Goal: Task Accomplishment & Management: Complete application form

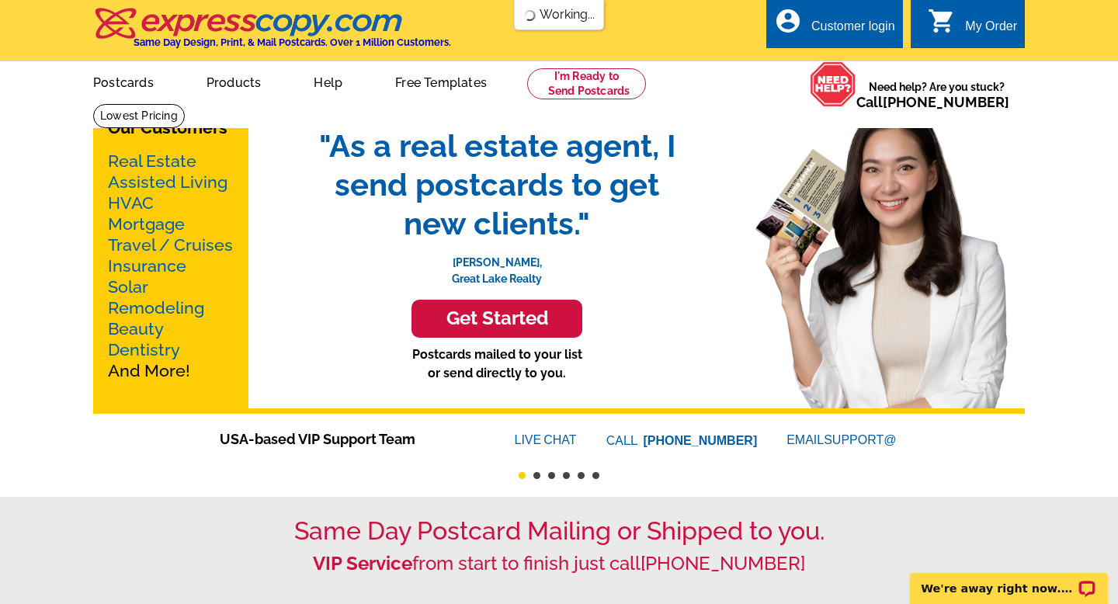
click at [840, 16] on div "account_circle Customer login" at bounding box center [834, 23] width 137 height 49
click at [834, 26] on div "Customer login" at bounding box center [853, 30] width 84 height 22
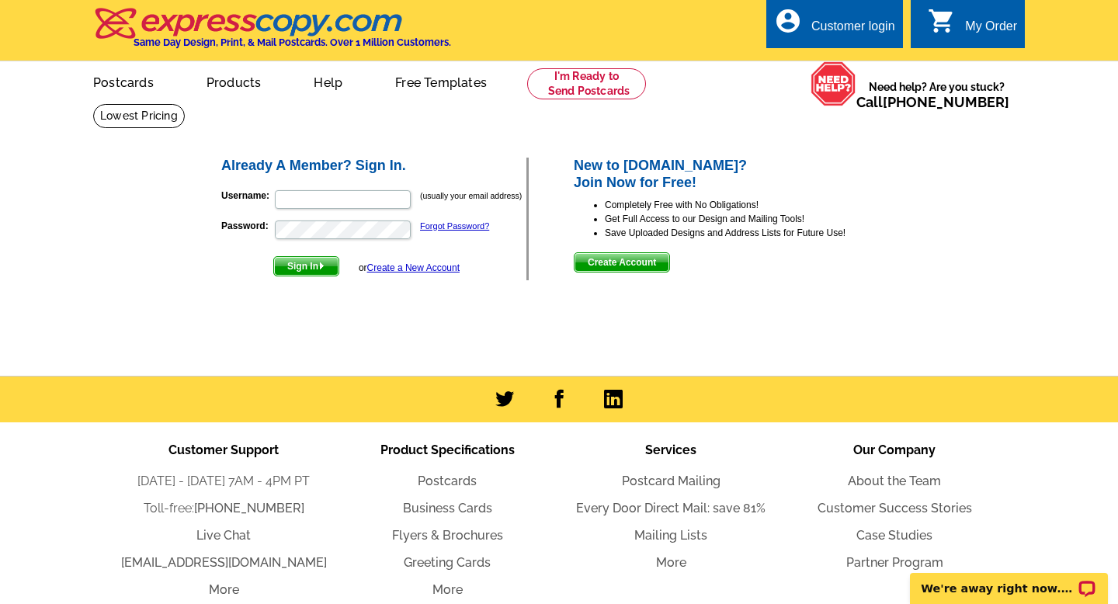
click at [384, 264] on link "Create a New Account" at bounding box center [413, 267] width 92 height 11
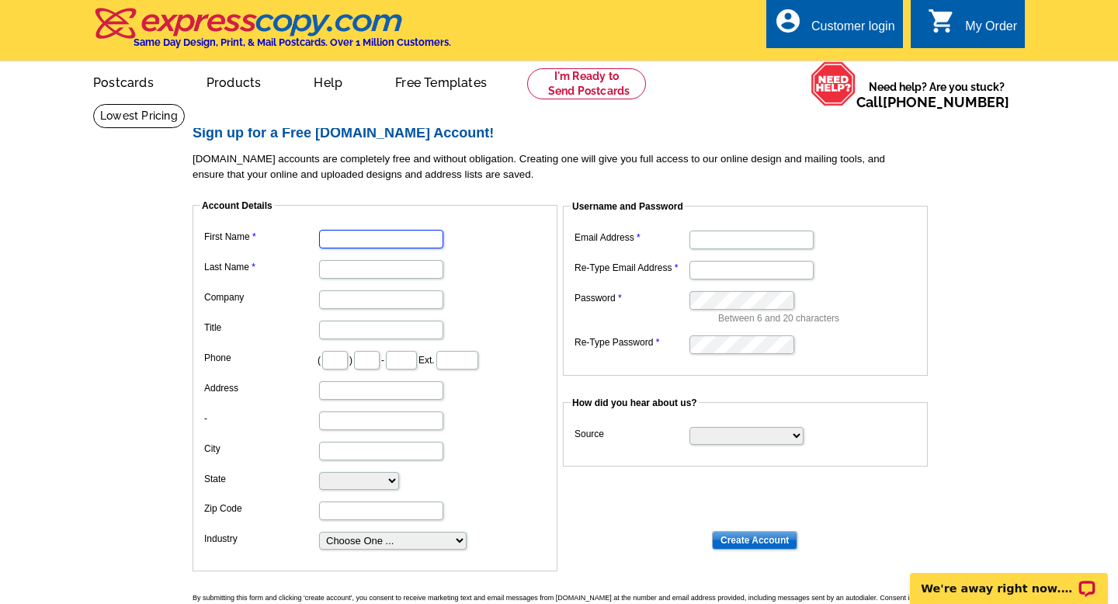
click at [349, 241] on input "First Name" at bounding box center [381, 239] width 124 height 19
type input "Jimmy"
type input "Baron"
type input "[PERSON_NAME] First Atlanta"
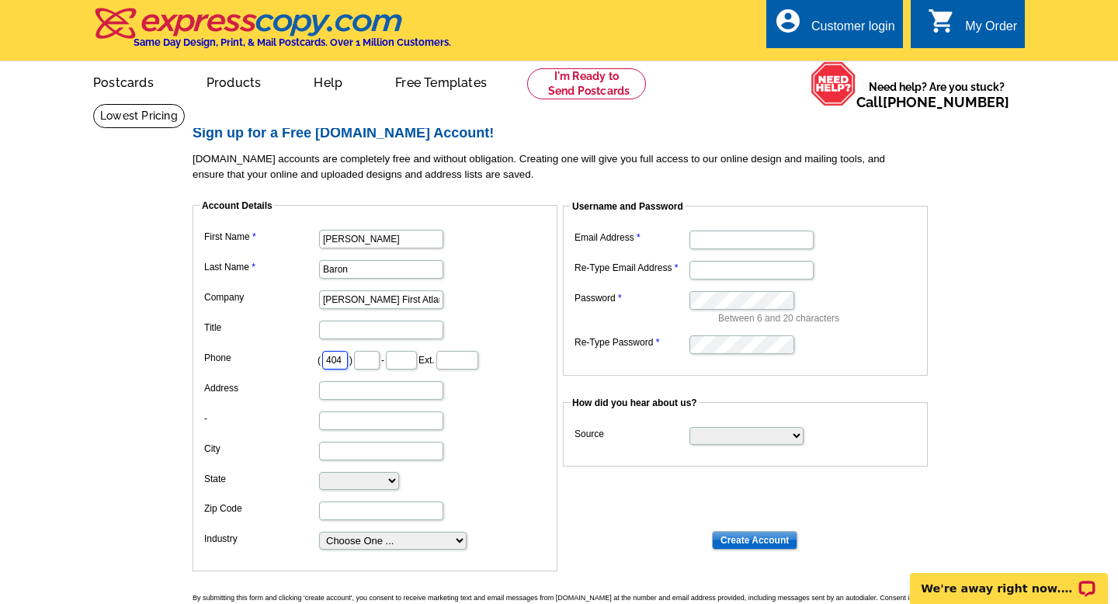
scroll to position [0, 2]
type input "404"
type input "234"
type input "2033"
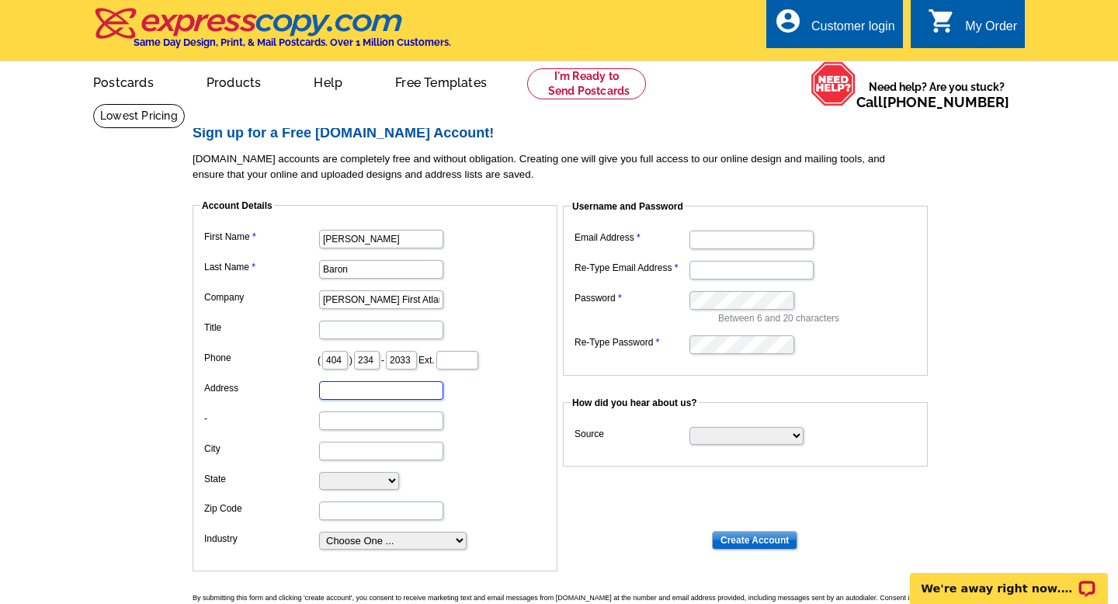
click at [367, 395] on input "Address" at bounding box center [381, 390] width 124 height 19
type input "155 Sheridan Point Lane"
type input "A"
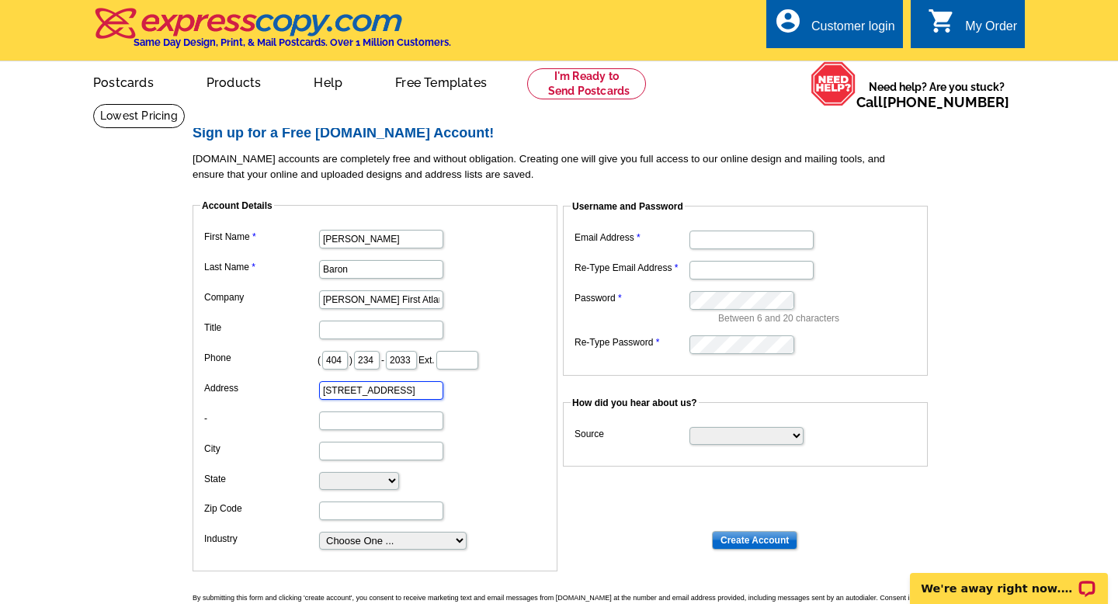
drag, startPoint x: 322, startPoint y: 391, endPoint x: 322, endPoint y: 405, distance: 13.2
click at [322, 405] on dl "First Name Jimmy Last Name Baron Company Keller Williams First Atlanta Title Ph…" at bounding box center [374, 388] width 349 height 325
click at [714, 243] on input "Email Address" at bounding box center [751, 240] width 124 height 19
type input "[PERSON_NAME][EMAIL_ADDRESS][DOMAIN_NAME]"
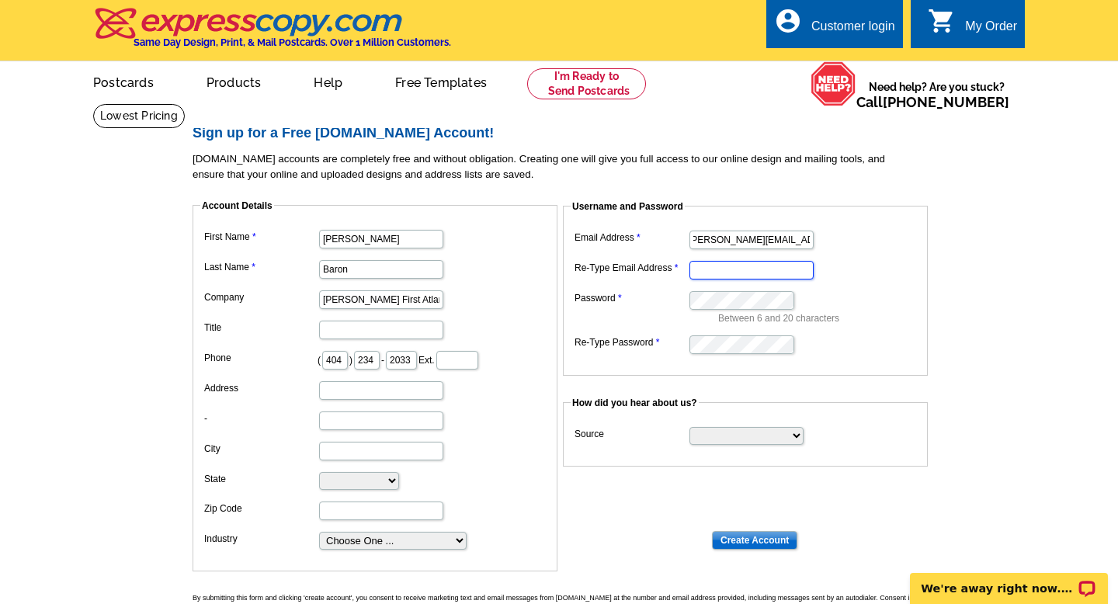
scroll to position [0, 0]
type input "[PERSON_NAME][EMAIL_ADDRESS][DOMAIN_NAME]"
click at [731, 439] on select "Search Engine Television Ad Direct Mail Postcard Email Referred by a friend Oth…" at bounding box center [746, 436] width 114 height 18
select select "referral"
click at [689, 427] on select "Search Engine Television Ad Direct Mail Postcard Email Referred by a friend Oth…" at bounding box center [746, 436] width 114 height 18
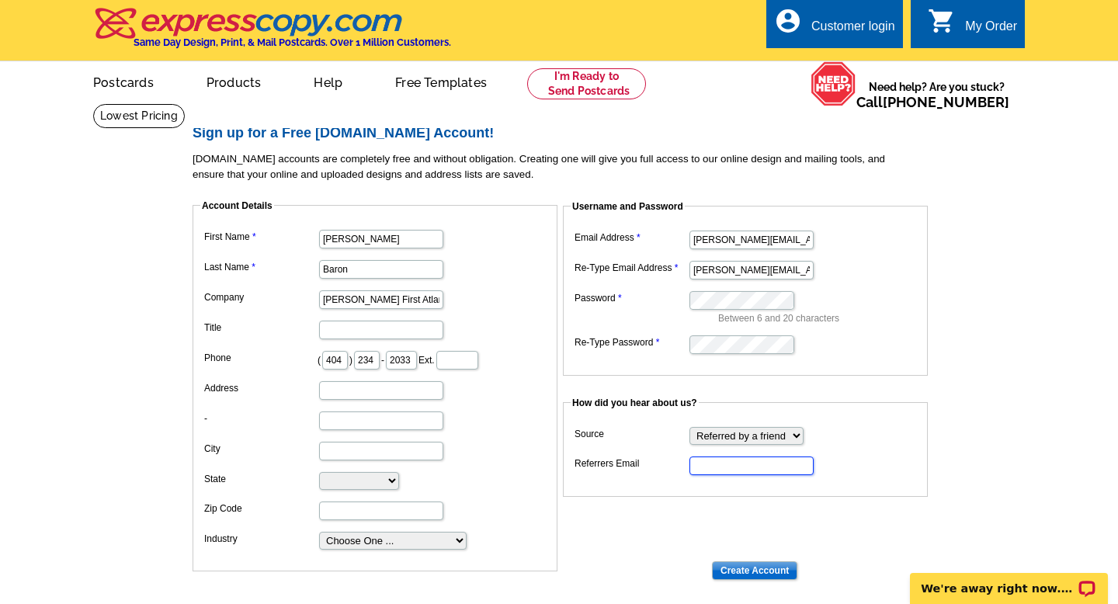
click at [719, 467] on input "Referrers Email" at bounding box center [751, 466] width 124 height 19
type input "karaepstein@kw.com"
click at [756, 571] on input "Create Account" at bounding box center [754, 570] width 85 height 19
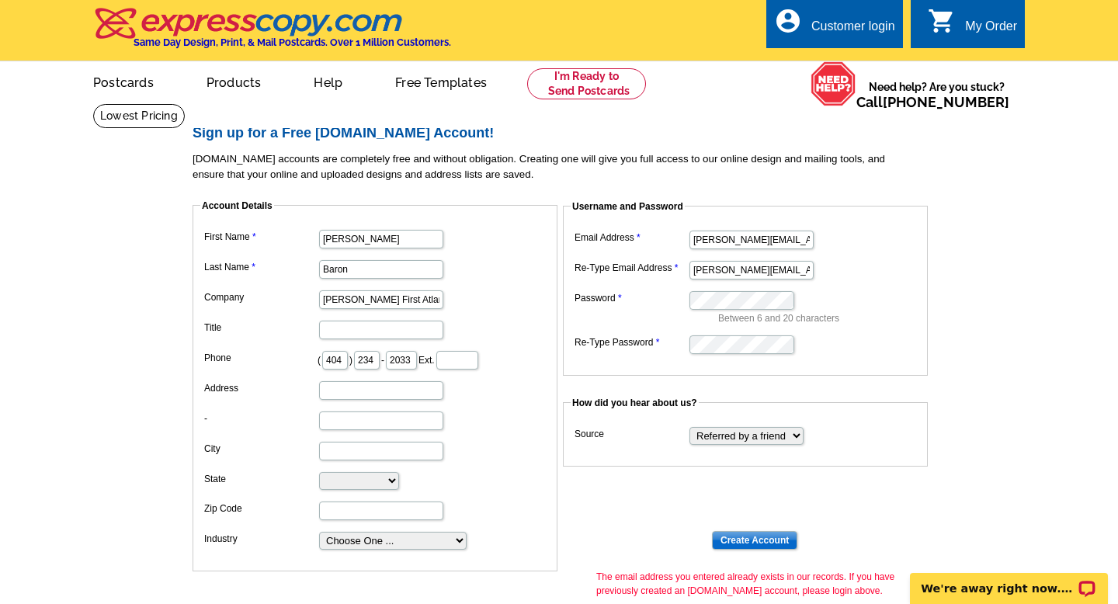
click at [866, 25] on div "Customer login" at bounding box center [853, 30] width 84 height 22
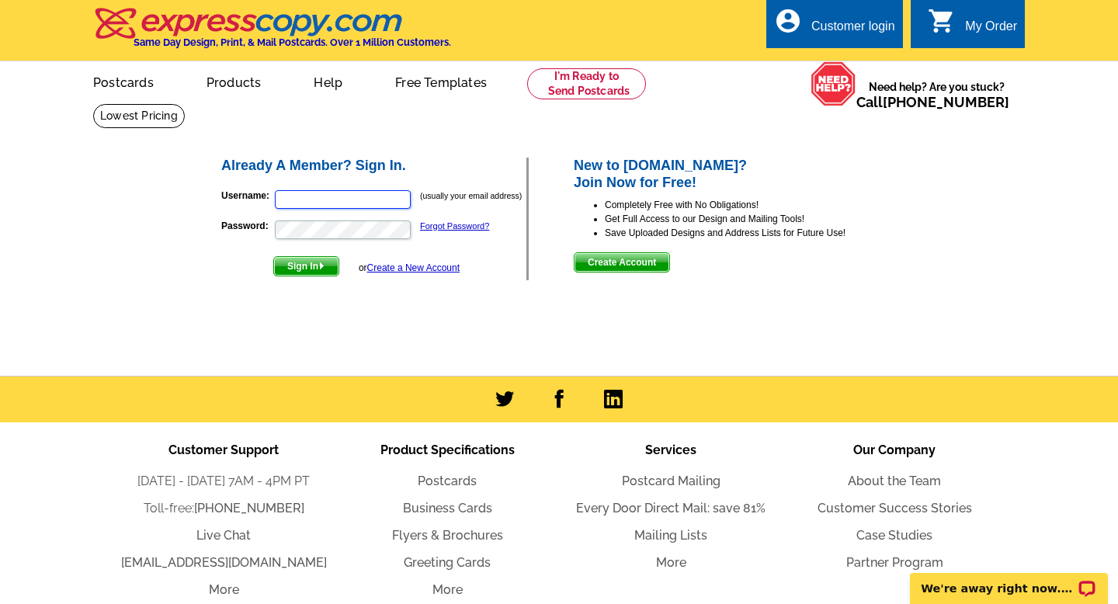
click at [325, 193] on input "Username:" at bounding box center [343, 199] width 136 height 19
type input "[PERSON_NAME][EMAIL_ADDRESS][DOMAIN_NAME]"
click at [273, 256] on button "Sign In" at bounding box center [306, 266] width 66 height 20
